Goal: Browse casually: Explore the website without a specific task or goal

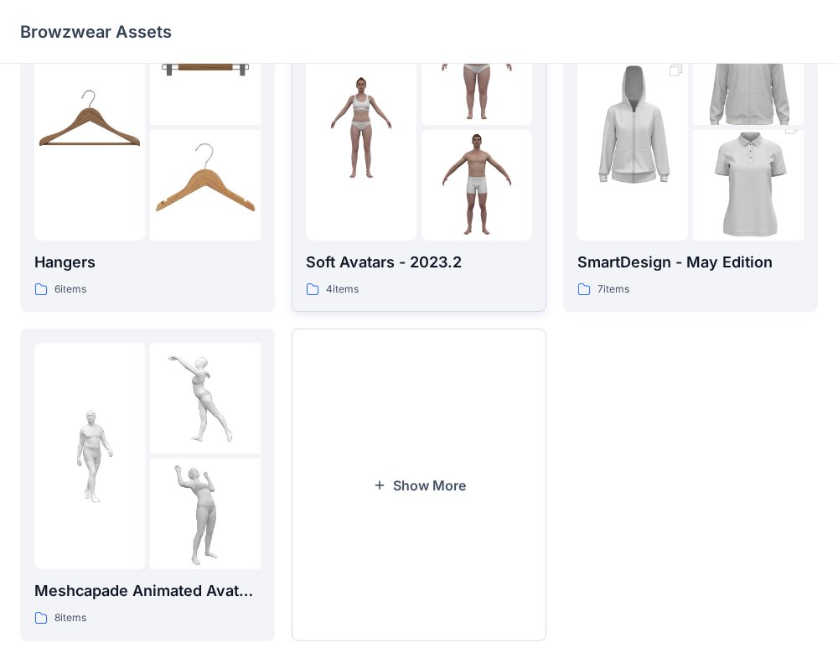
scroll to position [452, 0]
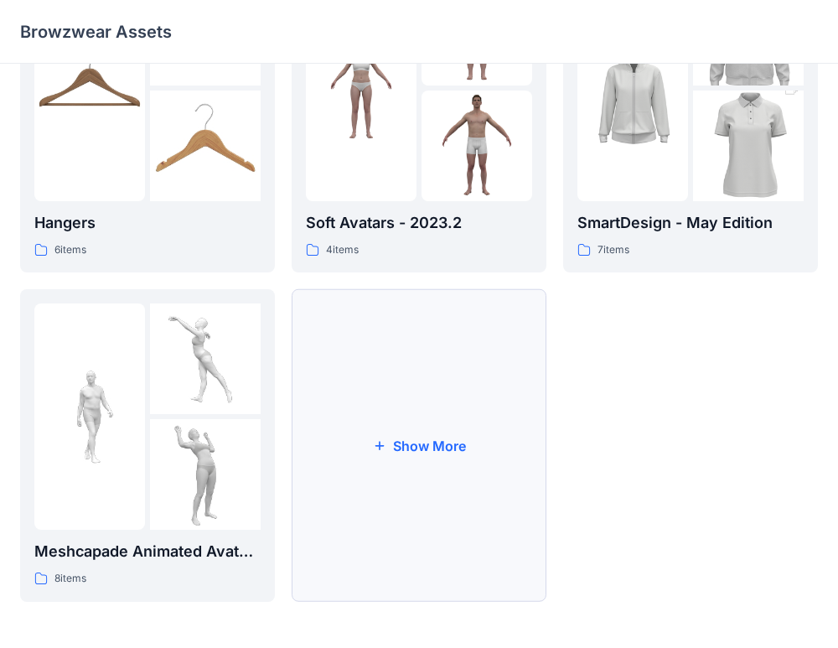
click at [420, 475] on button "Show More" at bounding box center [419, 445] width 255 height 312
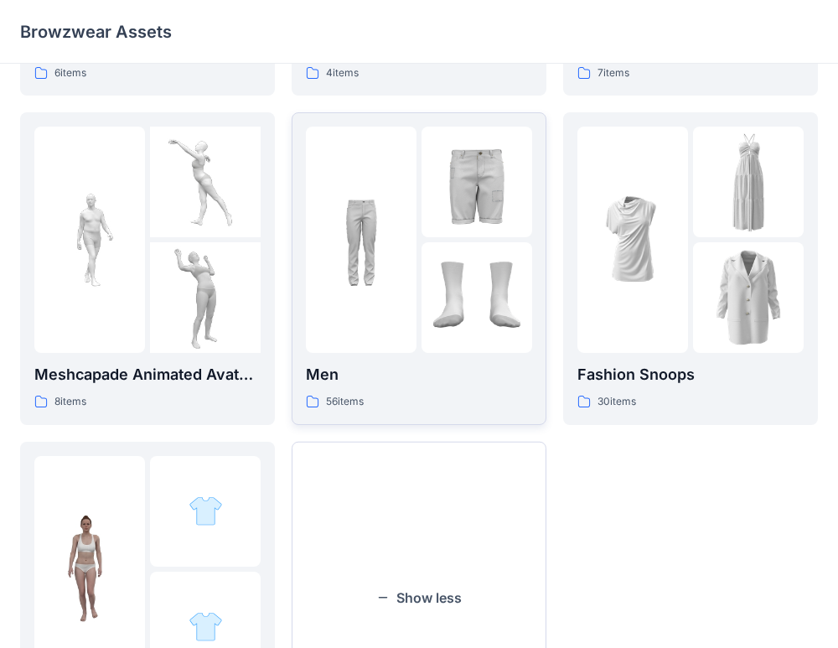
scroll to position [627, 0]
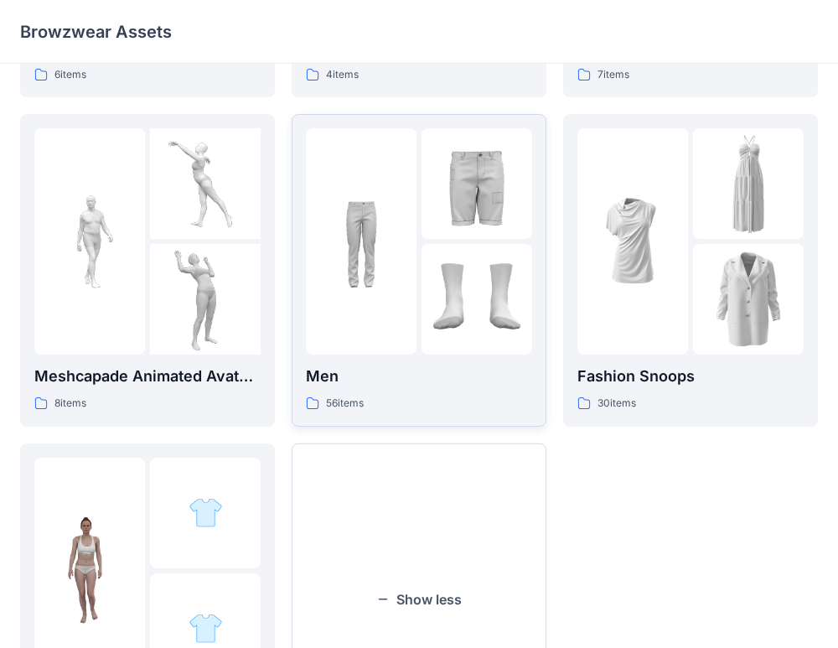
click at [441, 298] on img at bounding box center [476, 299] width 111 height 111
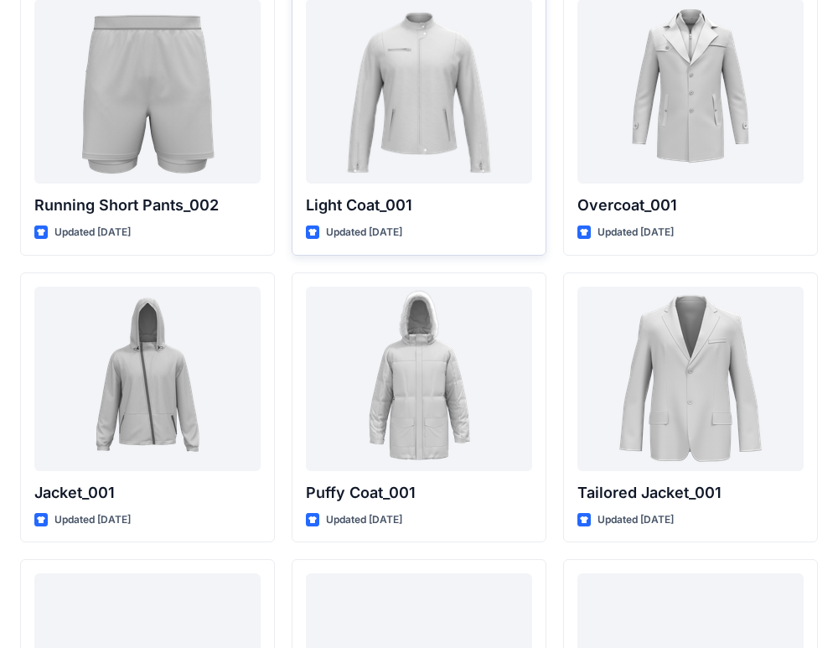
scroll to position [4190, 0]
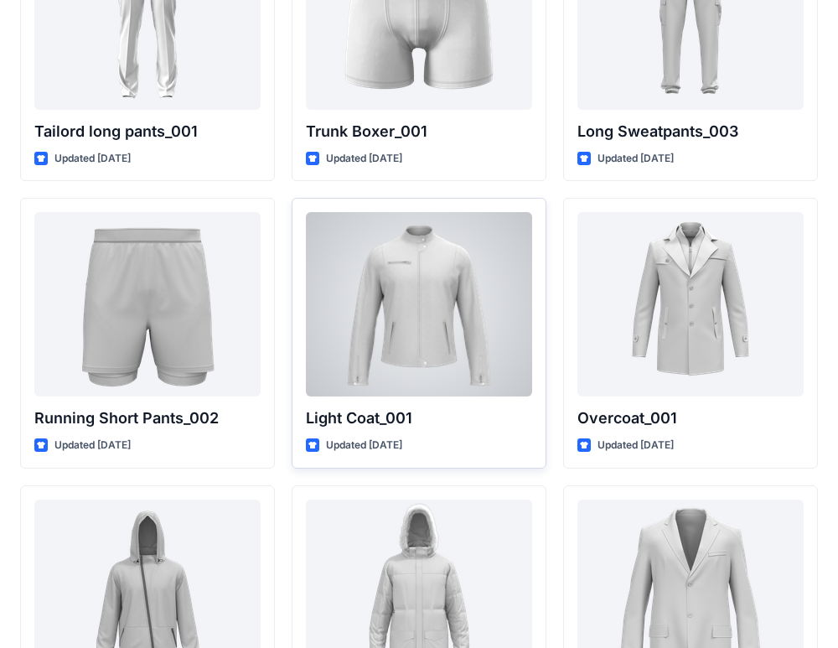
click at [442, 328] on div at bounding box center [419, 304] width 226 height 184
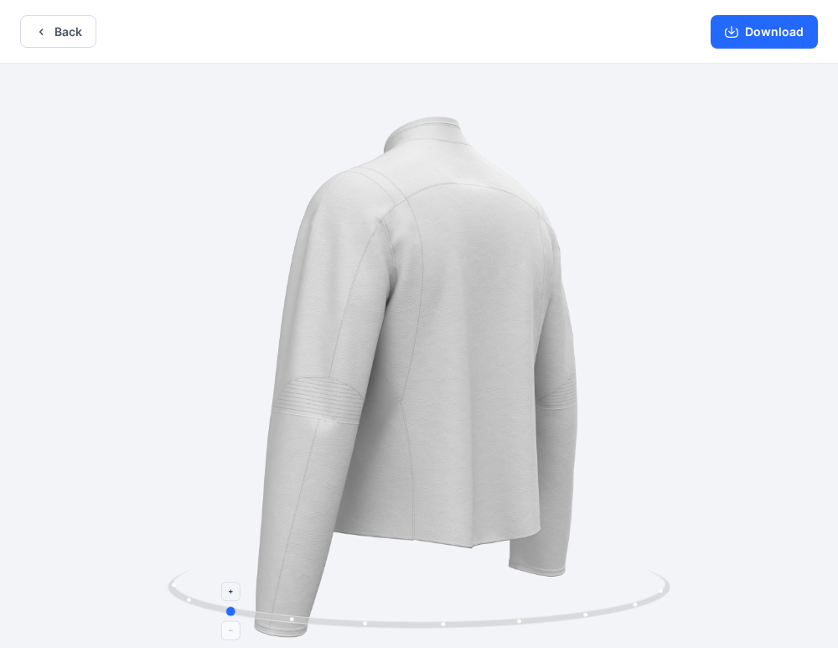
drag, startPoint x: 418, startPoint y: 627, endPoint x: 220, endPoint y: 603, distance: 199.1
click at [220, 603] on icon at bounding box center [421, 601] width 507 height 63
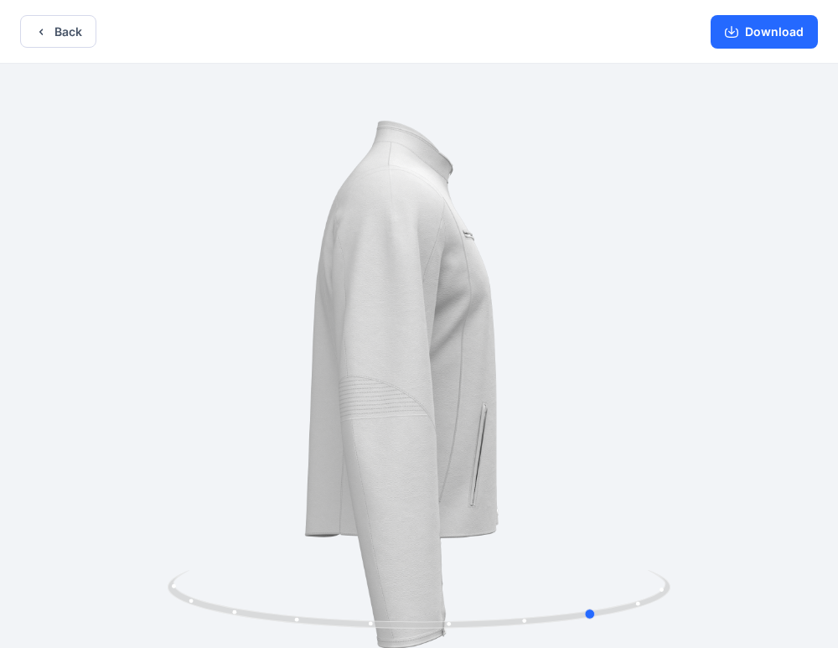
drag, startPoint x: 223, startPoint y: 616, endPoint x: 93, endPoint y: 601, distance: 130.7
click at [93, 601] on div at bounding box center [419, 357] width 838 height 587
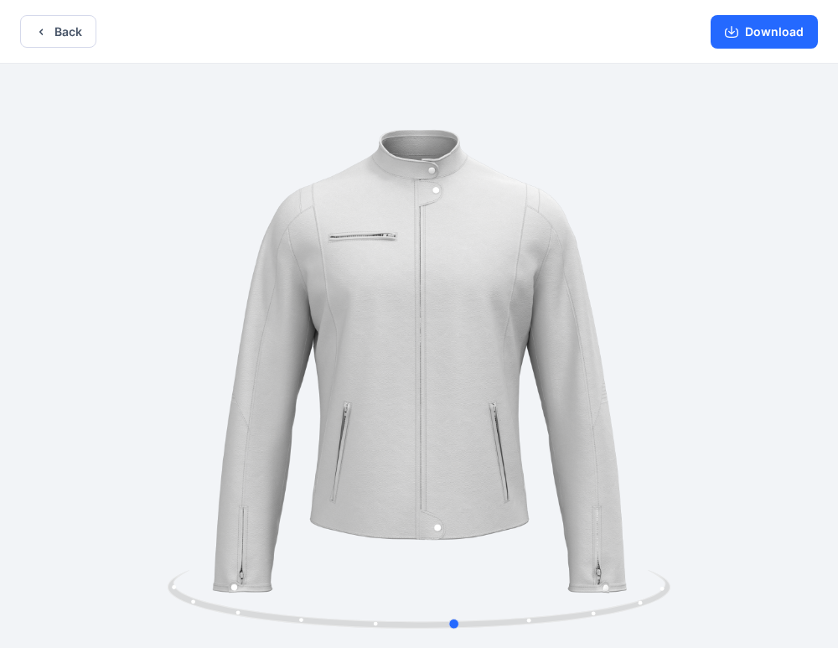
drag, startPoint x: 283, startPoint y: 620, endPoint x: 145, endPoint y: 587, distance: 142.0
click at [145, 587] on div at bounding box center [419, 357] width 838 height 587
click at [67, 34] on button "Back" at bounding box center [58, 31] width 76 height 33
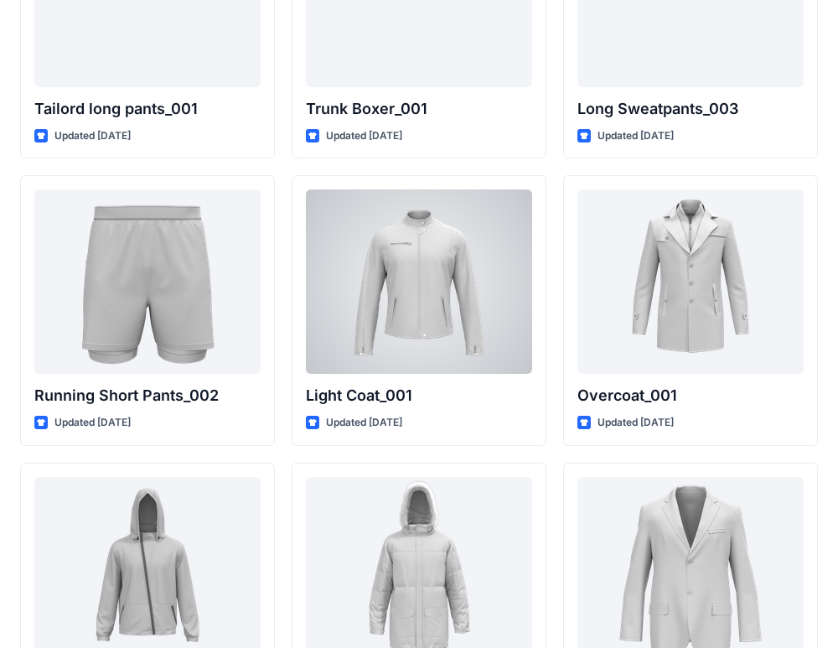
scroll to position [4216, 0]
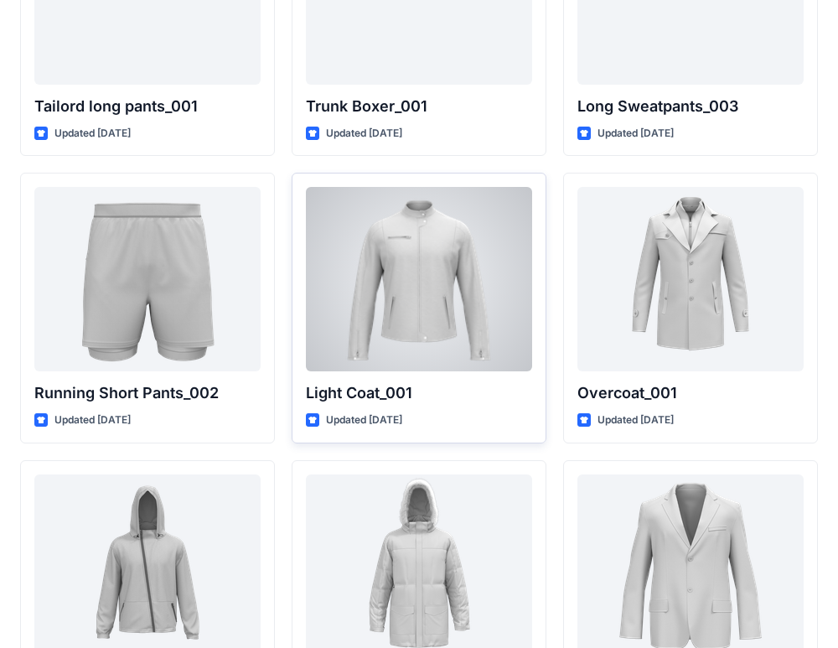
click at [436, 295] on div at bounding box center [419, 279] width 226 height 184
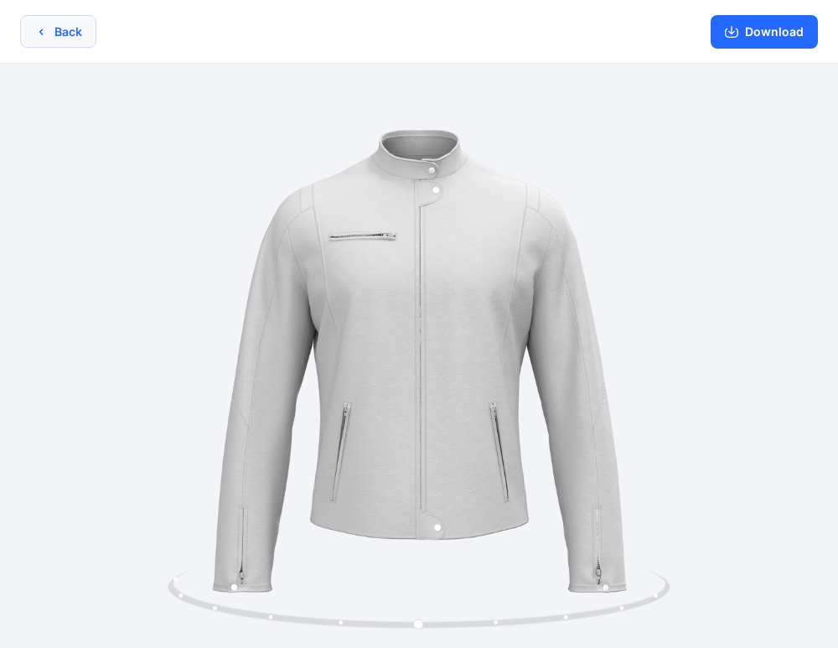
click at [65, 28] on button "Back" at bounding box center [58, 31] width 76 height 33
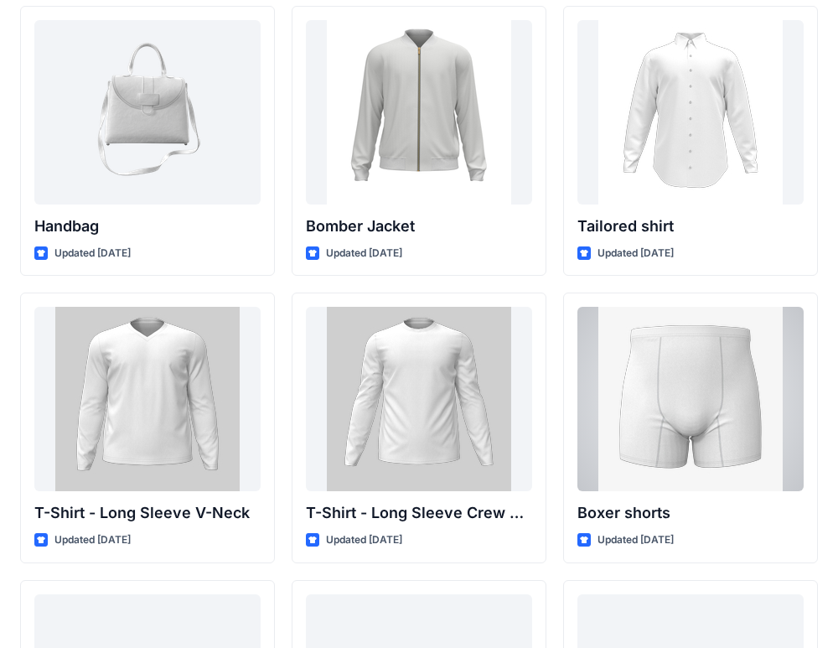
scroll to position [935, 0]
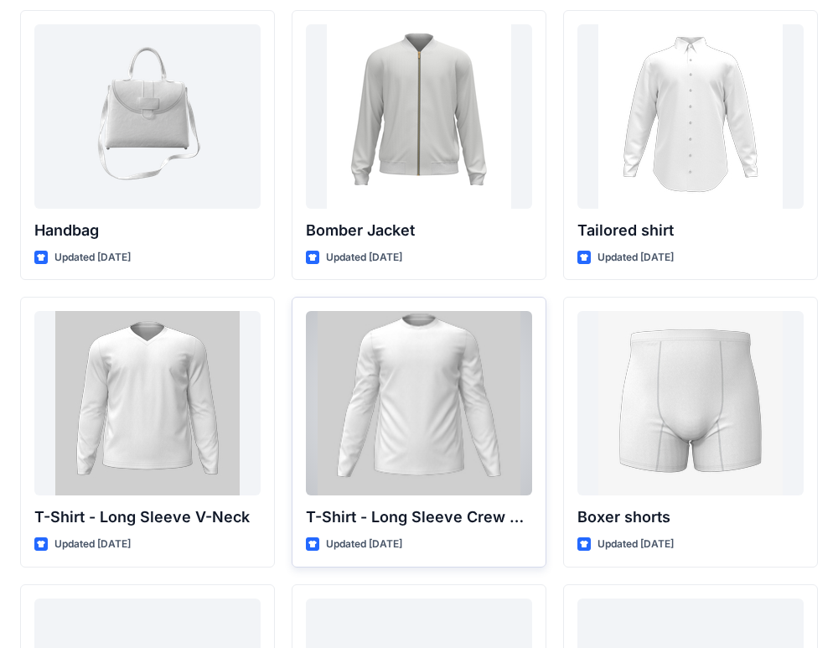
click at [446, 389] on div at bounding box center [419, 403] width 226 height 184
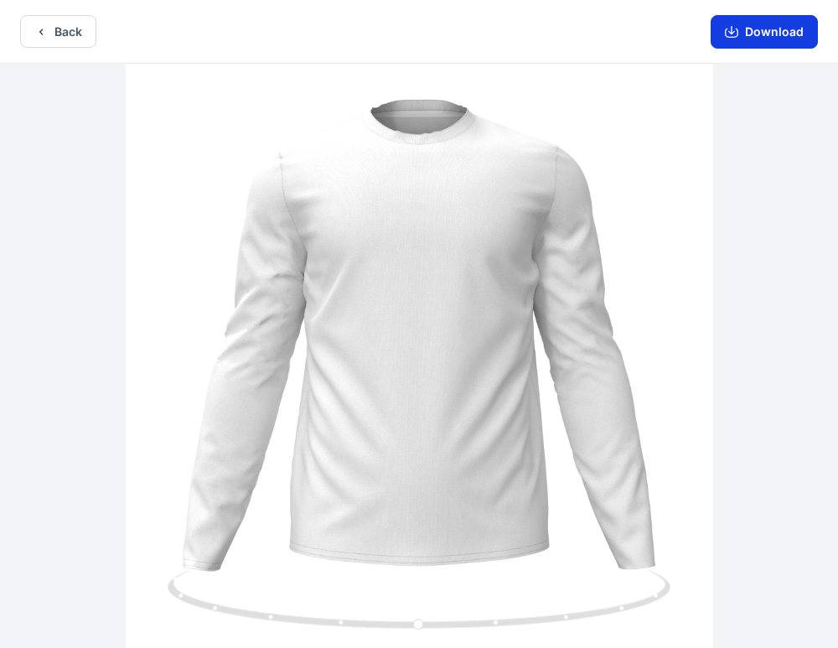
click at [757, 35] on button "Download" at bounding box center [763, 32] width 107 height 34
